Goal: Use online tool/utility

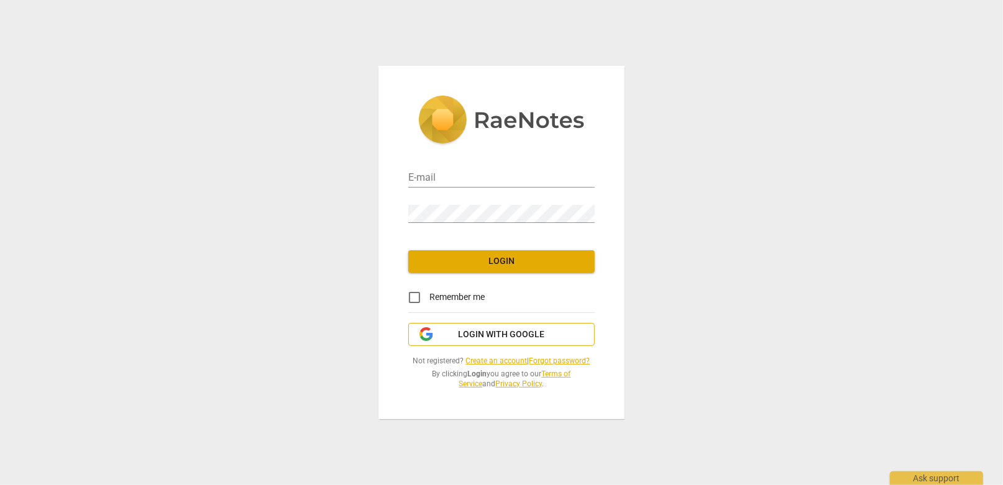
click at [501, 333] on span "Login with Google" at bounding box center [502, 335] width 86 height 12
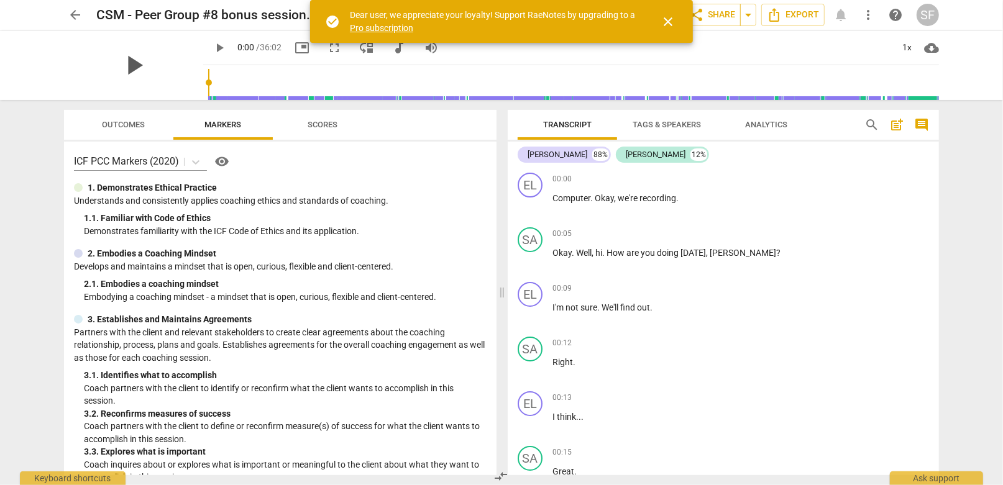
click at [129, 60] on span "play_arrow" at bounding box center [133, 65] width 32 height 32
click at [666, 21] on span "close" at bounding box center [668, 21] width 15 height 15
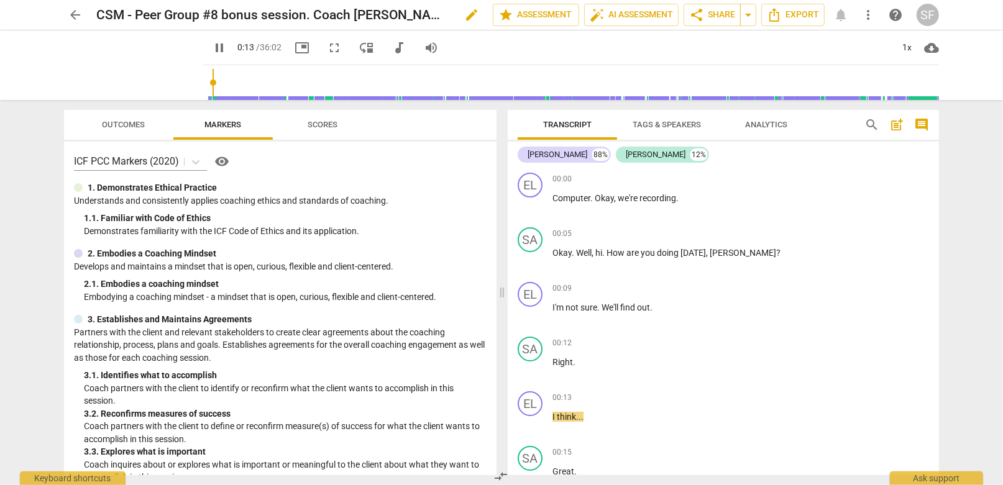
type input "14"
